Goal: Transaction & Acquisition: Purchase product/service

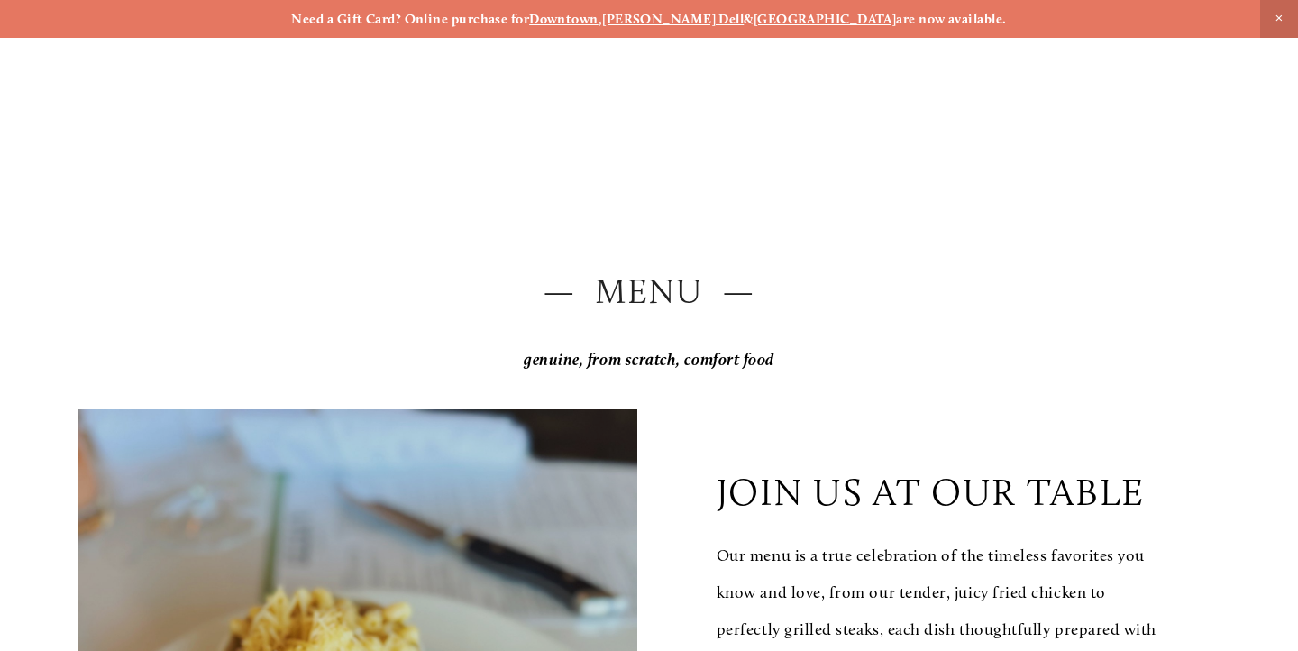
scroll to position [-11, 0]
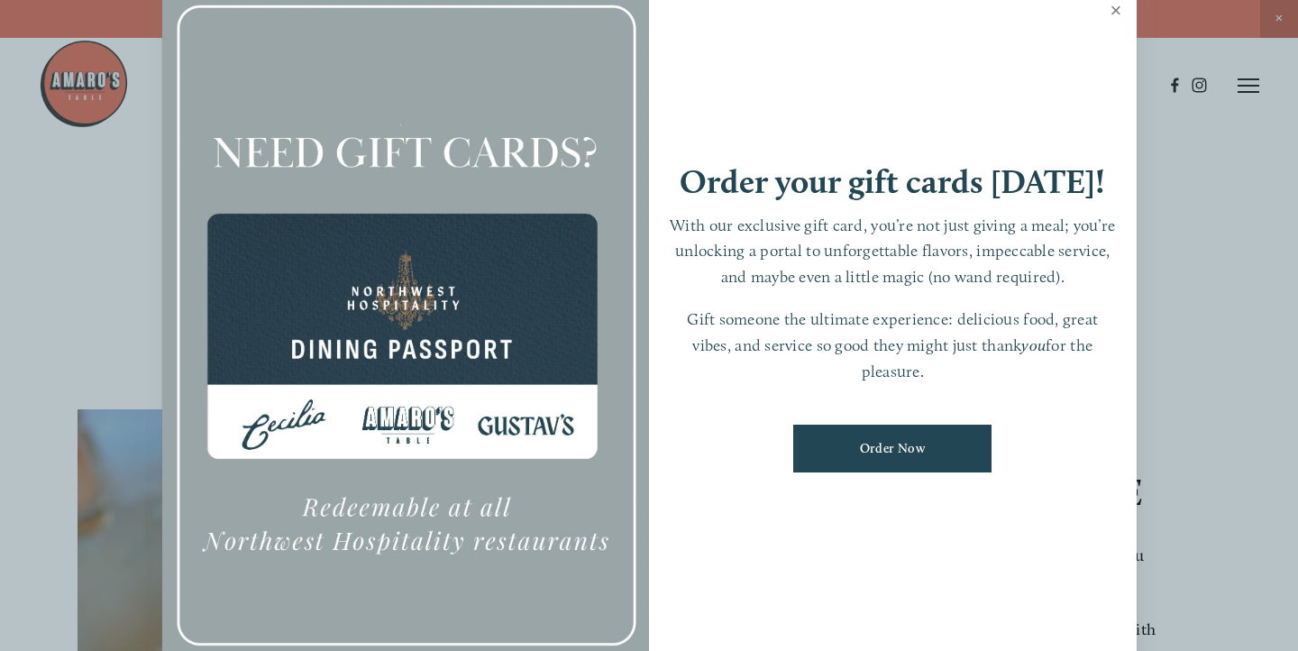
click at [1113, 23] on link "Close" at bounding box center [1116, 12] width 35 height 50
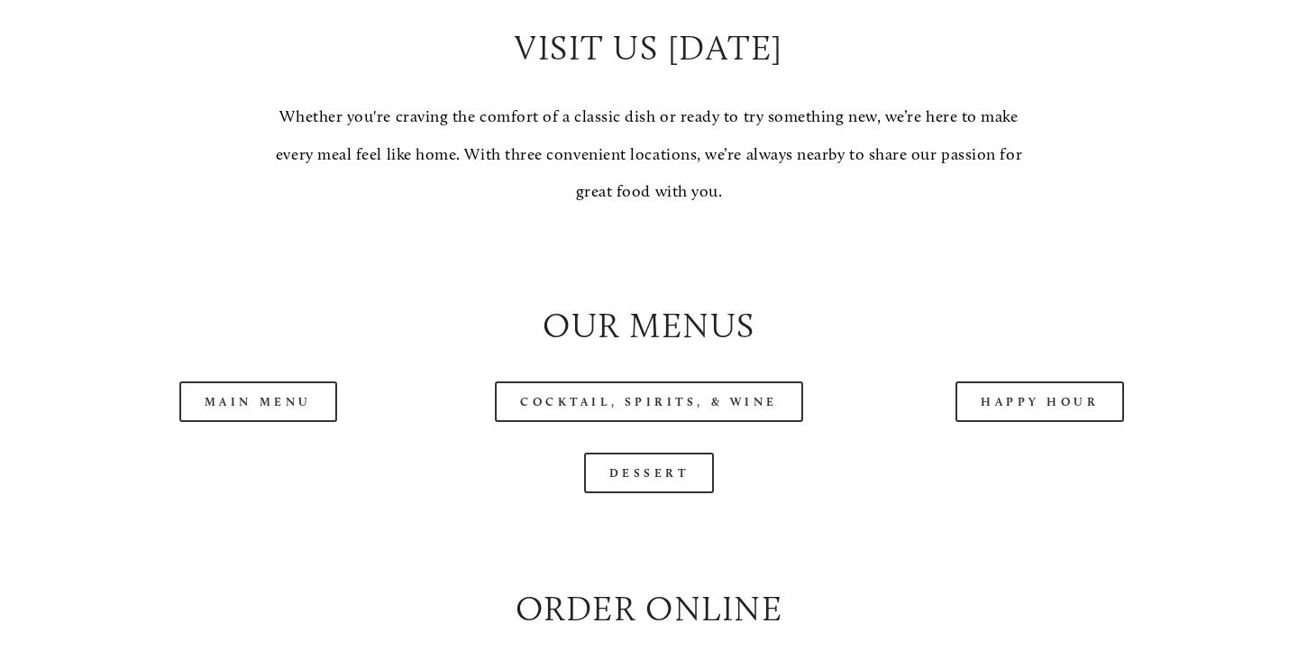
scroll to position [1590, 0]
click at [299, 394] on link "Main Menu" at bounding box center [258, 399] width 158 height 41
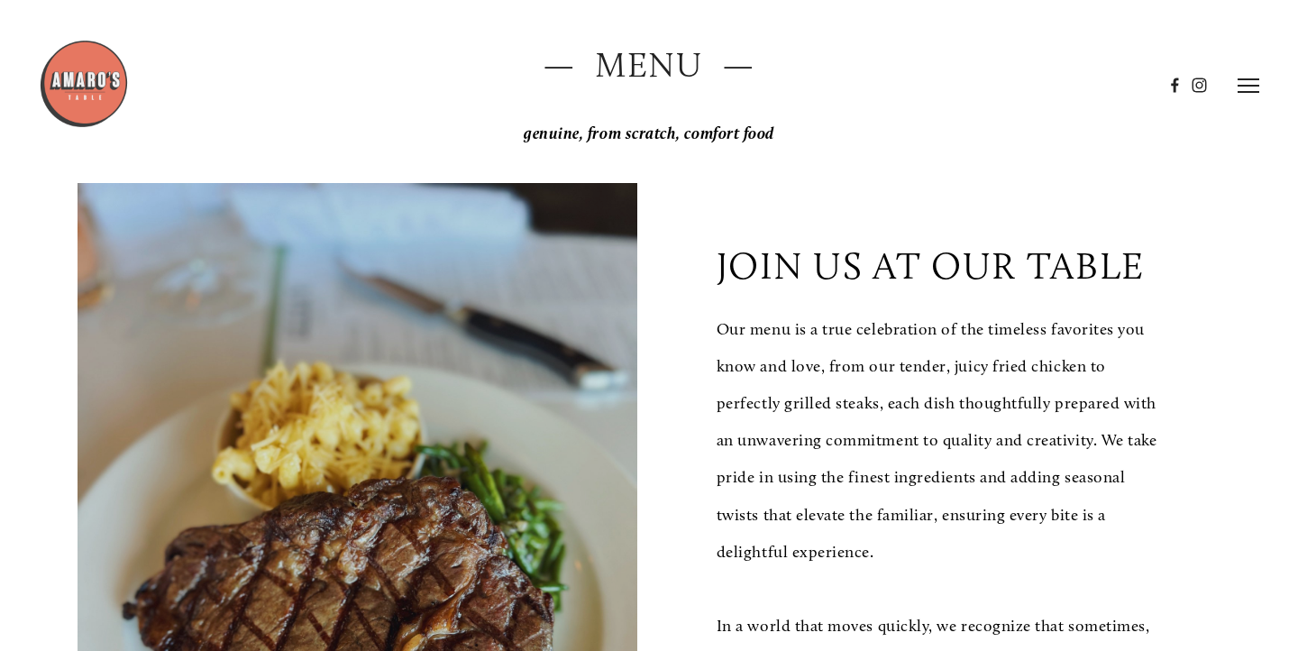
scroll to position [213, 0]
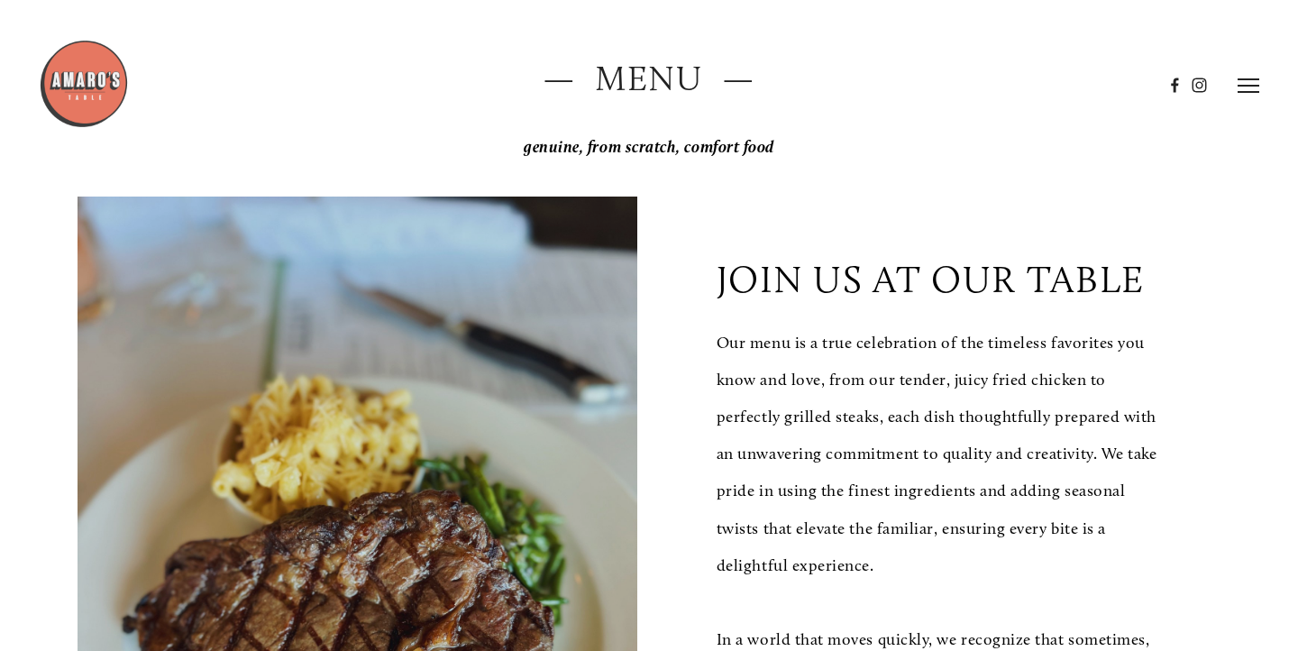
click at [1244, 84] on icon at bounding box center [1248, 86] width 22 height 16
click at [1036, 82] on span "Visit" at bounding box center [1042, 85] width 26 height 15
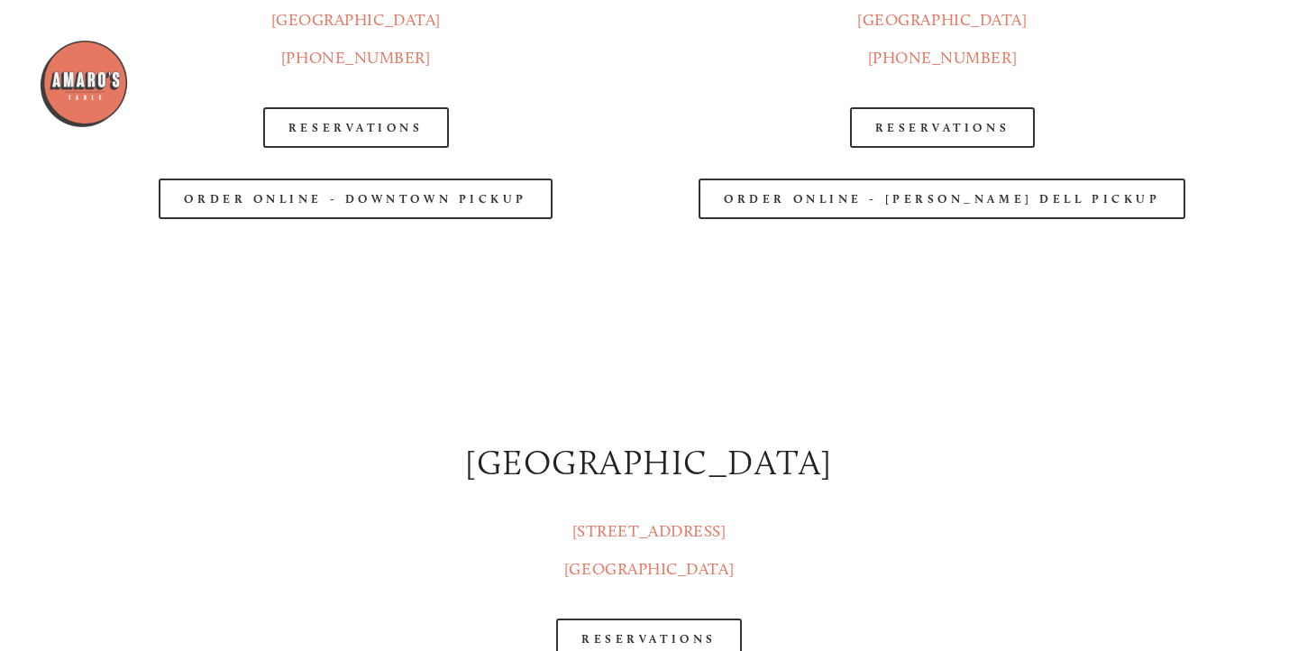
scroll to position [2305, 0]
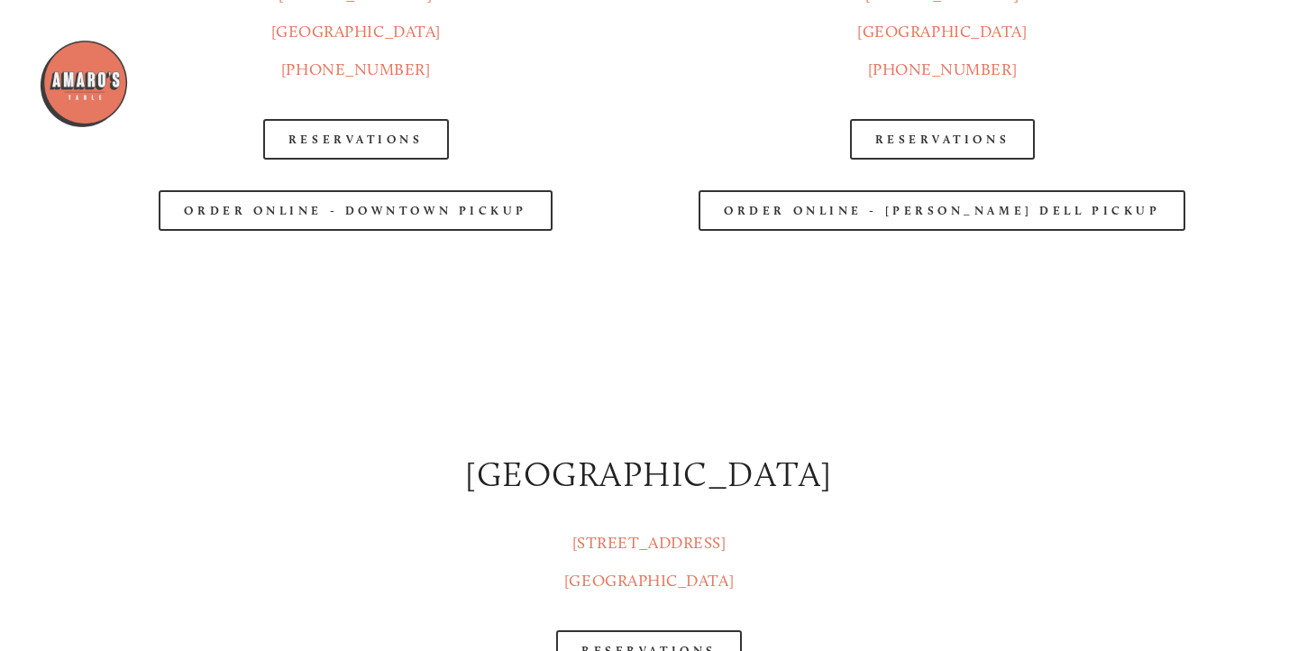
click at [976, 133] on header "Menu Order Now Visit Gallery 0" at bounding box center [649, 85] width 1220 height 170
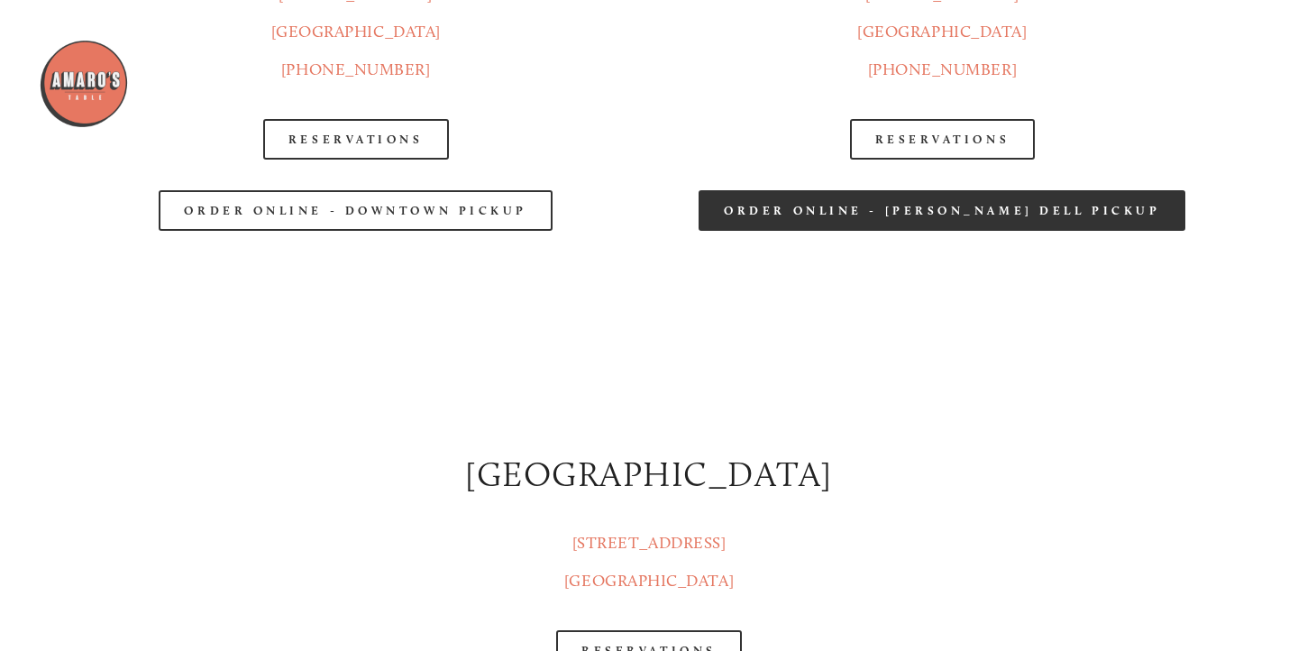
click at [962, 212] on link "Order Online - Hazel Dell Pickup" at bounding box center [941, 210] width 487 height 41
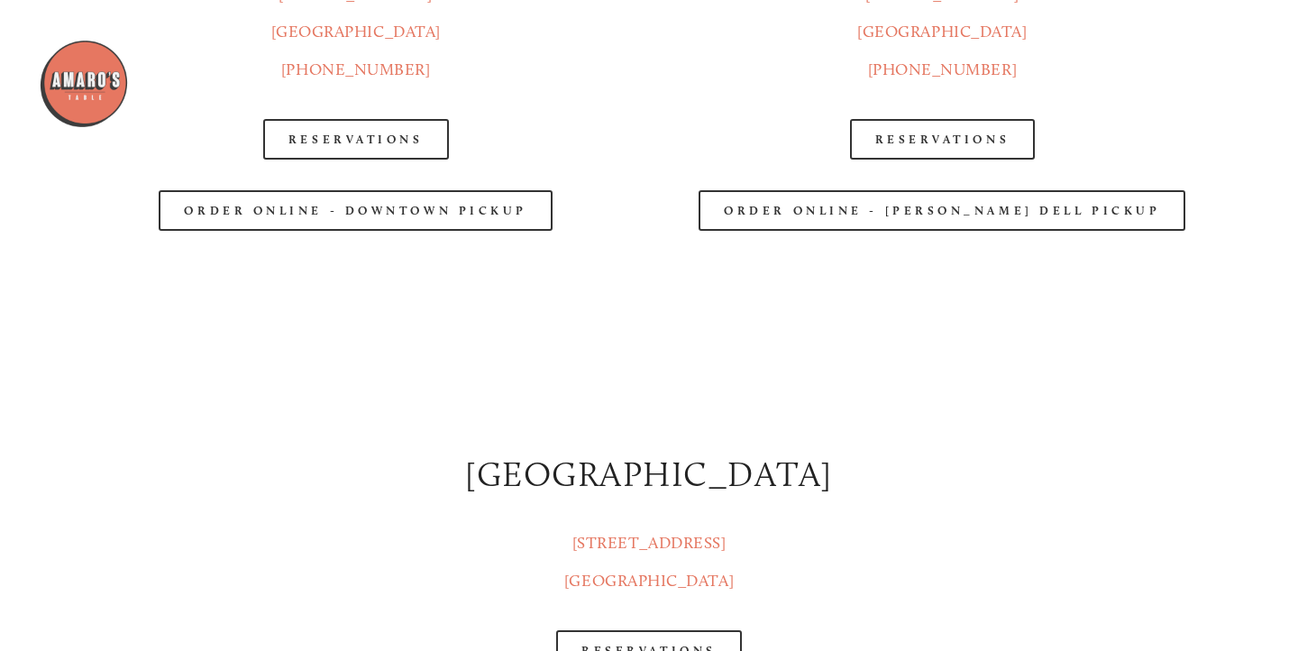
click at [732, 313] on div at bounding box center [942, 309] width 556 height 97
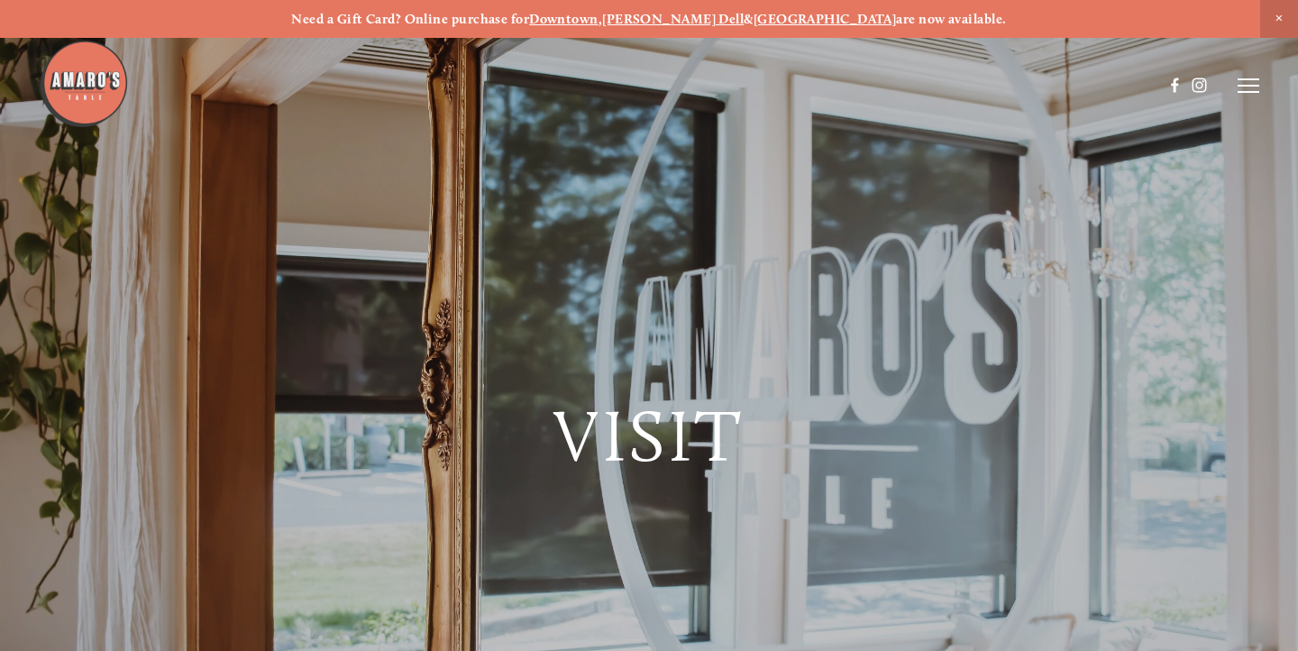
scroll to position [0, 0]
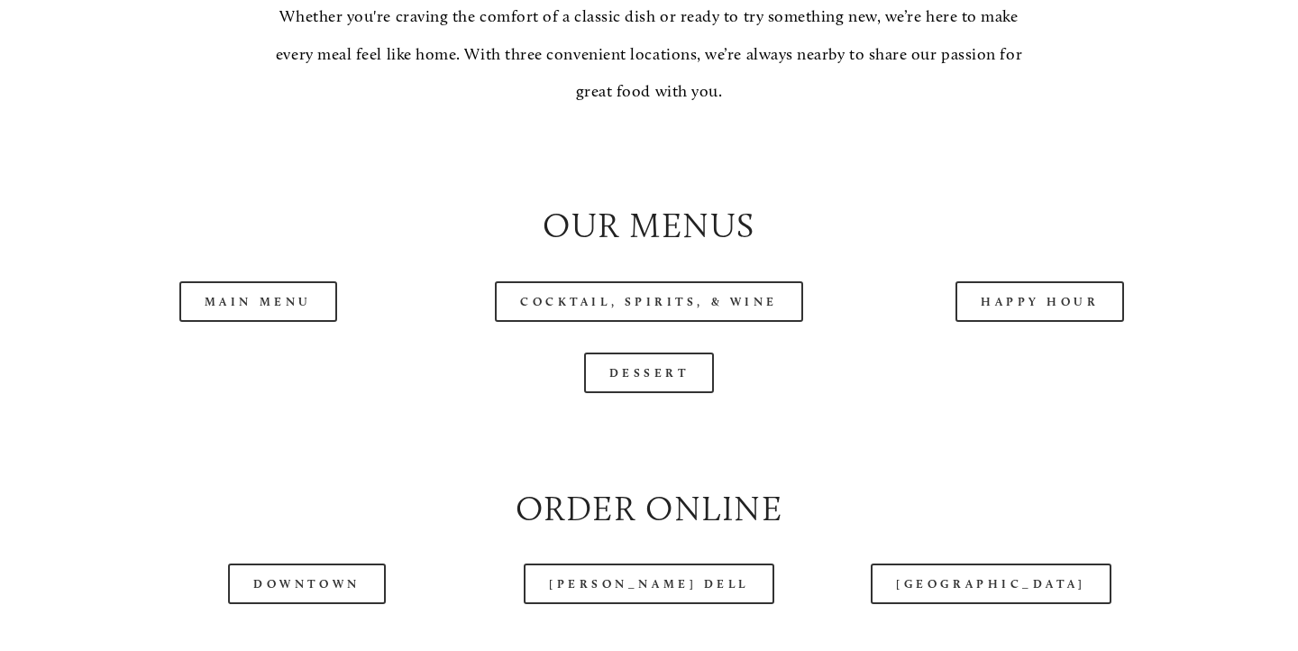
scroll to position [1689, 0]
click at [269, 300] on link "Main Menu" at bounding box center [258, 299] width 158 height 41
